Goal: Task Accomplishment & Management: Use online tool/utility

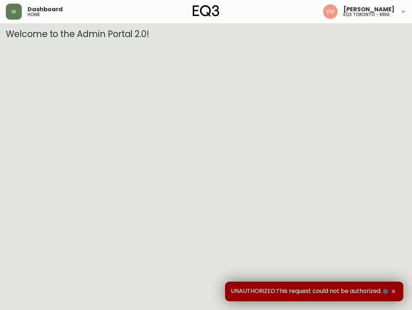
drag, startPoint x: 78, startPoint y: 110, endPoint x: 71, endPoint y: 65, distance: 45.3
click at [78, 39] on html "Dashboard home [PERSON_NAME] eq3 [GEOGRAPHIC_DATA] - king Welcome to the Admin …" at bounding box center [206, 19] width 412 height 39
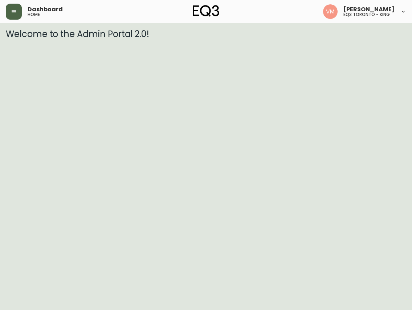
click at [19, 14] on button "button" at bounding box center [14, 12] width 16 height 16
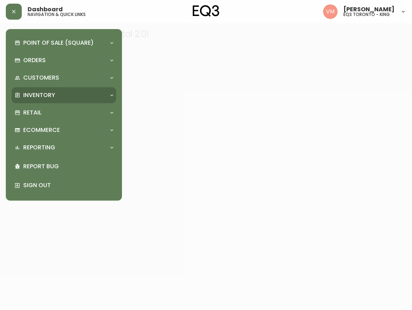
click at [36, 90] on div "Inventory" at bounding box center [64, 95] width 105 height 16
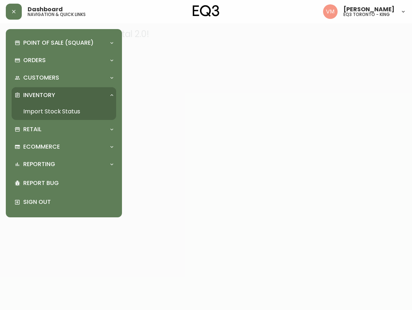
click at [52, 113] on link "Import Stock Status" at bounding box center [64, 111] width 105 height 17
